Goal: Task Accomplishment & Management: Manage account settings

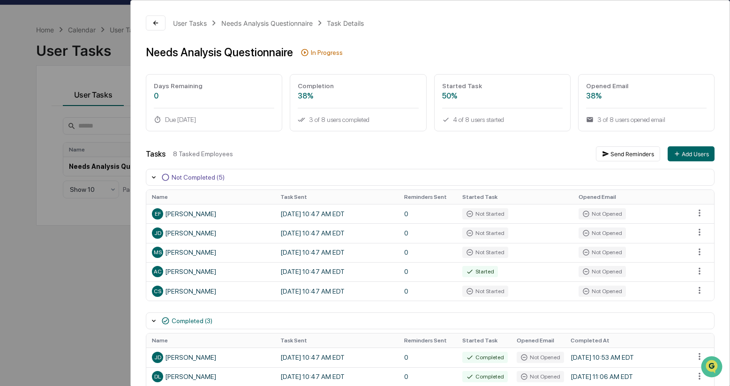
scroll to position [64, 0]
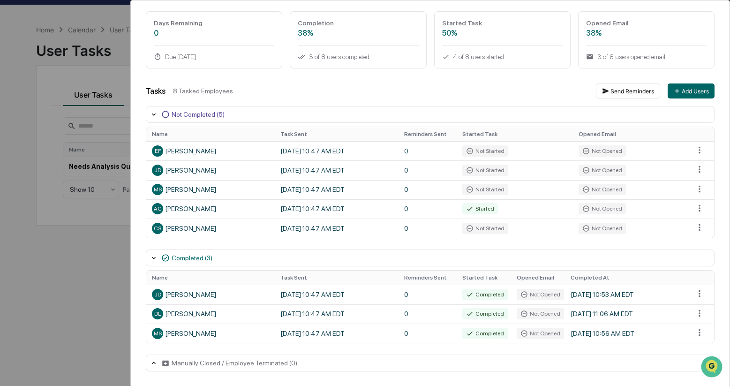
click at [42, 263] on div "User Tasks Needs Analysis Questionnaire Task Details Needs Analysis Questionnai…" at bounding box center [365, 193] width 730 height 386
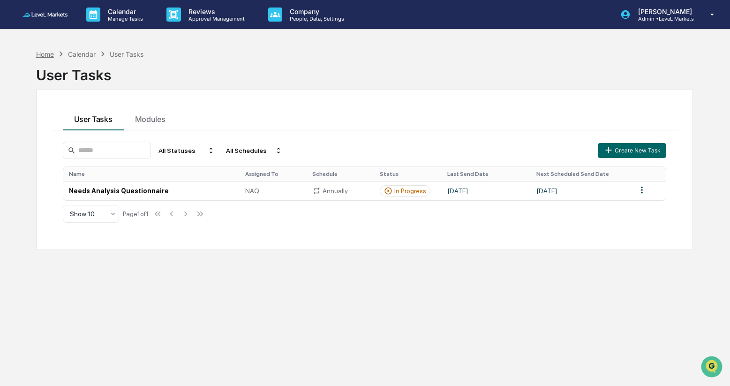
click at [45, 55] on div "Home" at bounding box center [45, 54] width 18 height 8
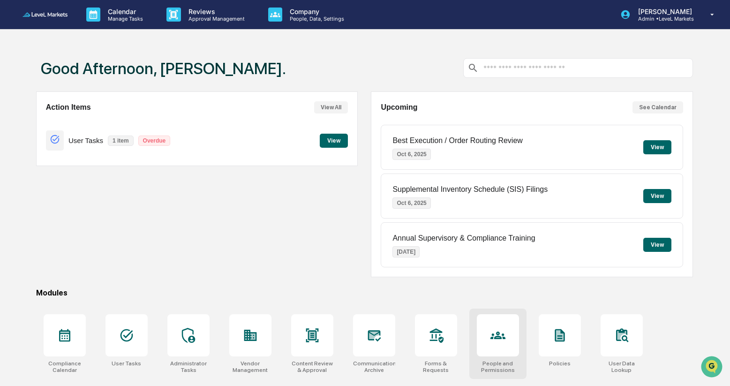
click at [497, 338] on icon at bounding box center [497, 334] width 15 height 7
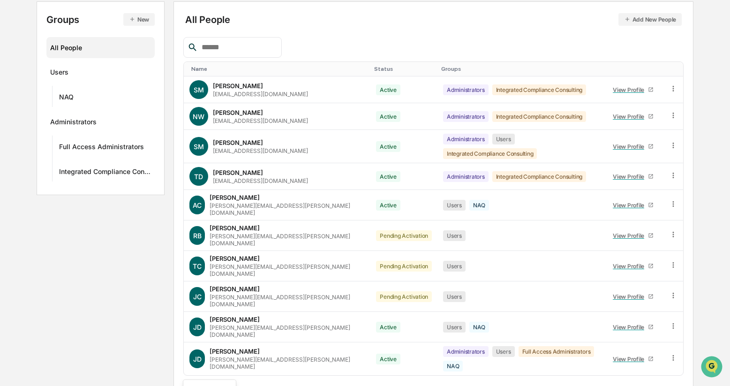
scroll to position [179, 0]
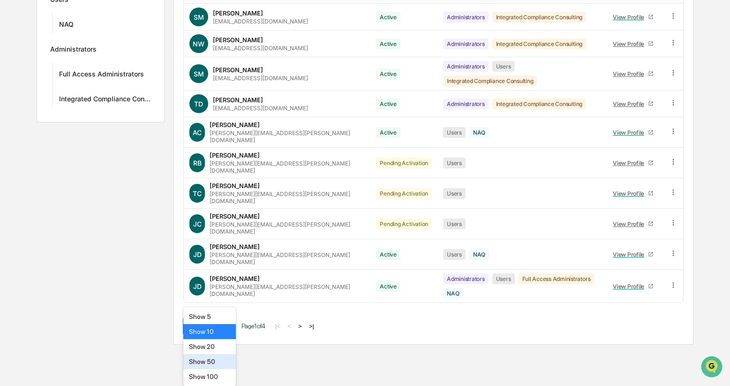
click at [222, 345] on body "Calendar Manage Tasks Reviews Approval Management Company People, Data, Setting…" at bounding box center [365, 83] width 730 height 521
click at [222, 369] on div "Show 100" at bounding box center [209, 376] width 53 height 15
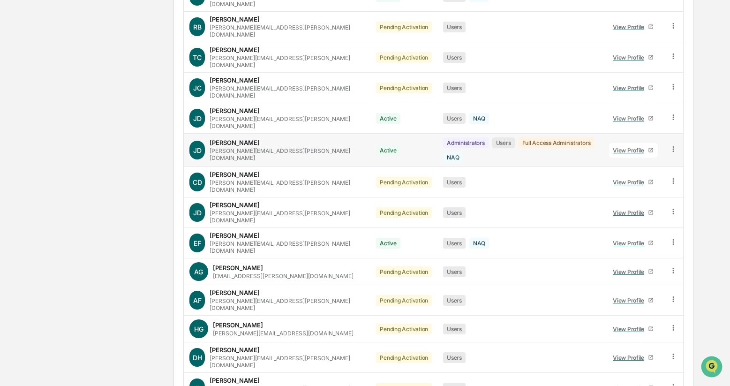
scroll to position [0, 0]
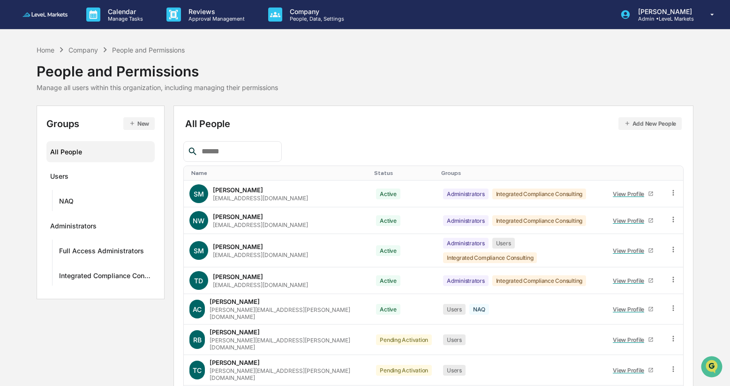
click at [245, 151] on input "text" at bounding box center [238, 151] width 80 height 12
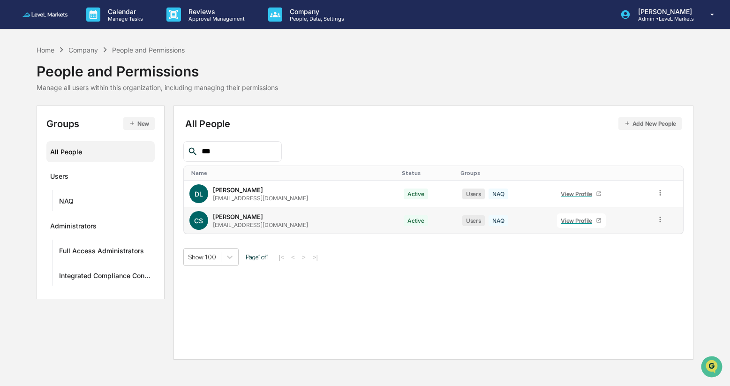
type input "***"
click at [657, 219] on icon at bounding box center [660, 219] width 9 height 9
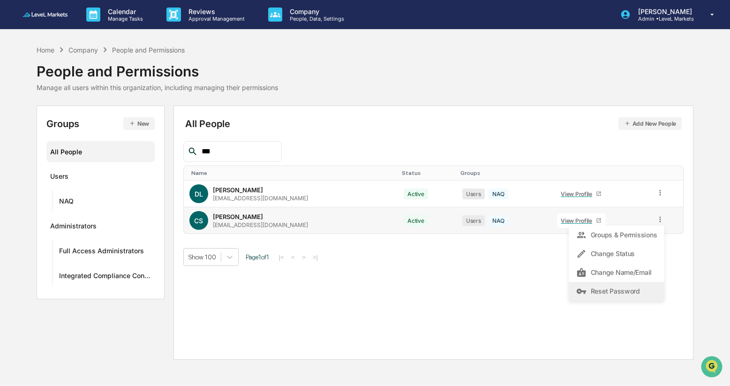
click at [624, 291] on div "Reset Password" at bounding box center [616, 290] width 81 height 11
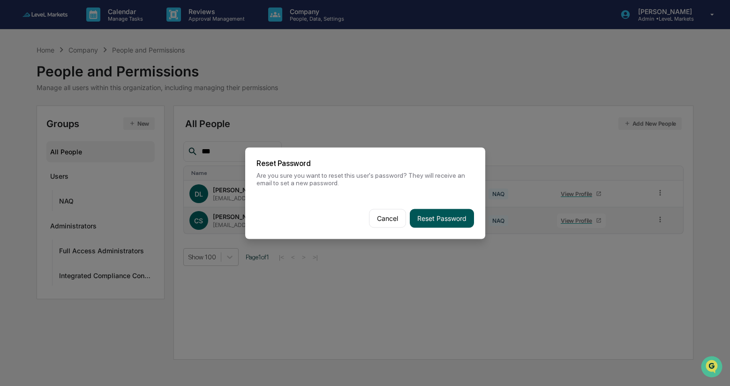
click at [458, 217] on button "Reset Password" at bounding box center [442, 218] width 64 height 19
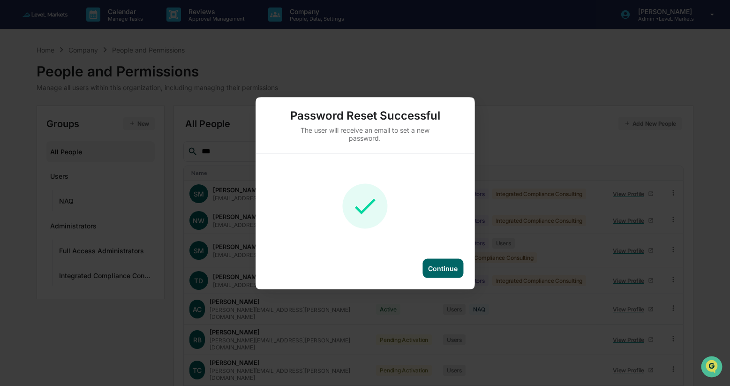
click at [444, 268] on div "Continue" at bounding box center [443, 268] width 30 height 8
